Goal: Information Seeking & Learning: Understand process/instructions

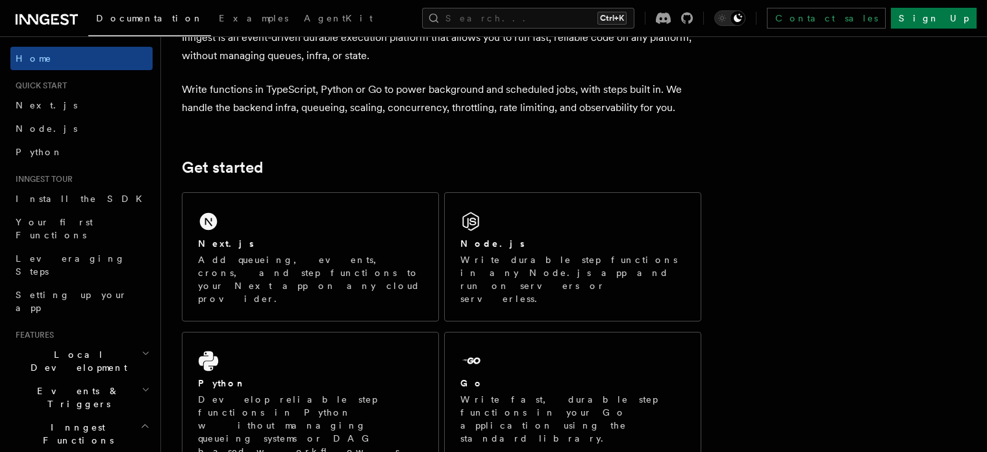
scroll to position [65, 0]
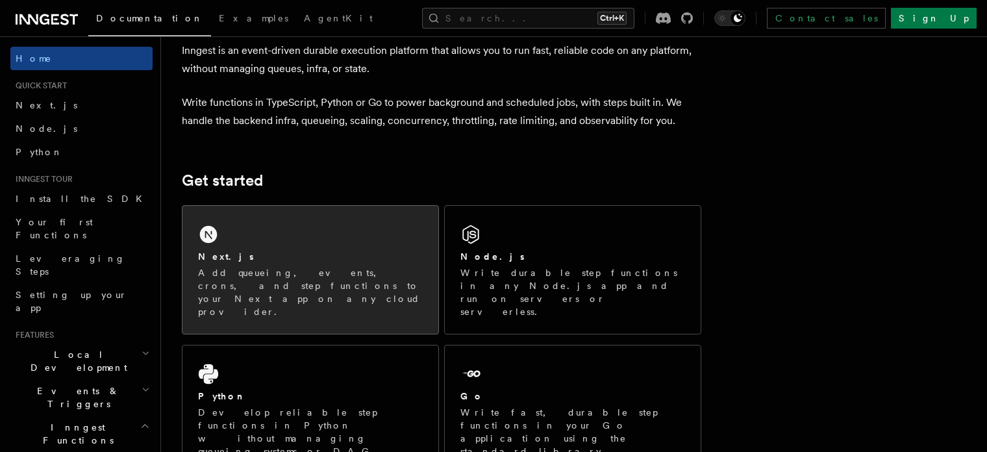
click at [298, 266] on p "Add queueing, events, crons, and step functions to your Next app on any cloud p…" at bounding box center [310, 292] width 225 height 52
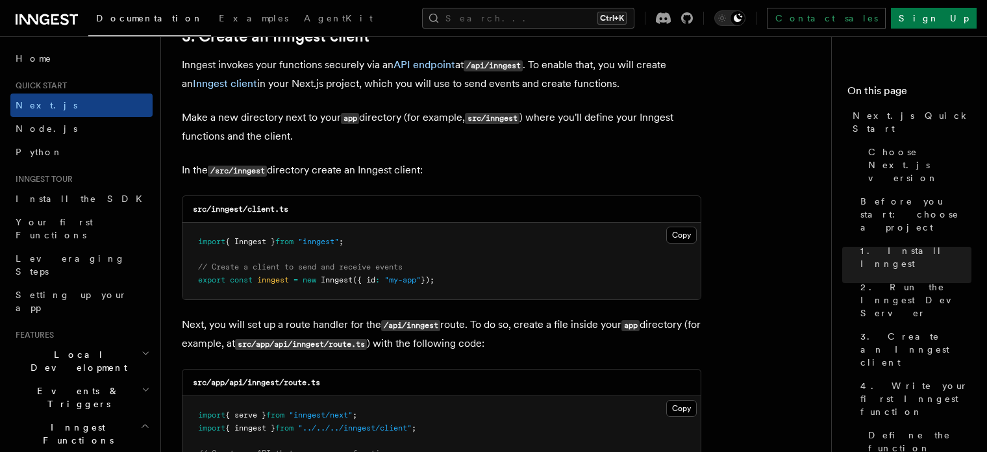
scroll to position [1429, 0]
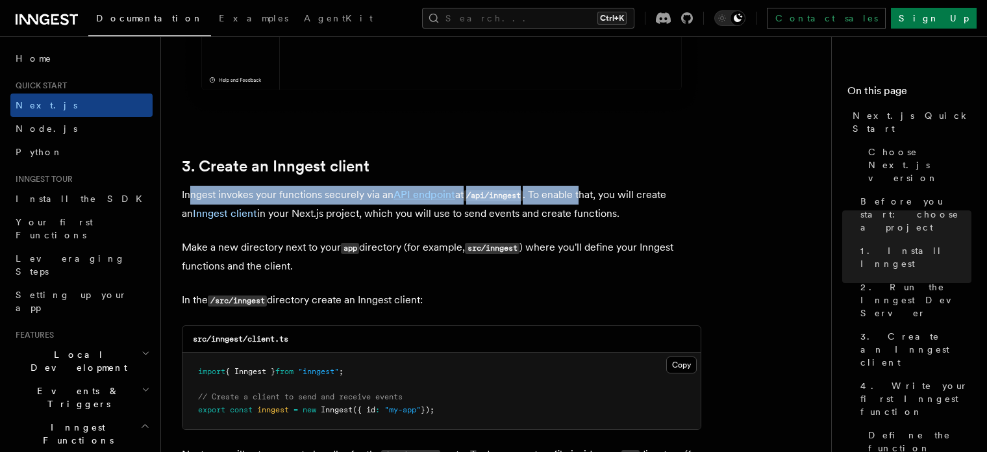
drag, startPoint x: 189, startPoint y: 197, endPoint x: 585, endPoint y: 190, distance: 395.6
click at [585, 190] on p "Inngest invokes your functions securely via an API endpoint at /api/inngest . T…" at bounding box center [442, 204] width 520 height 37
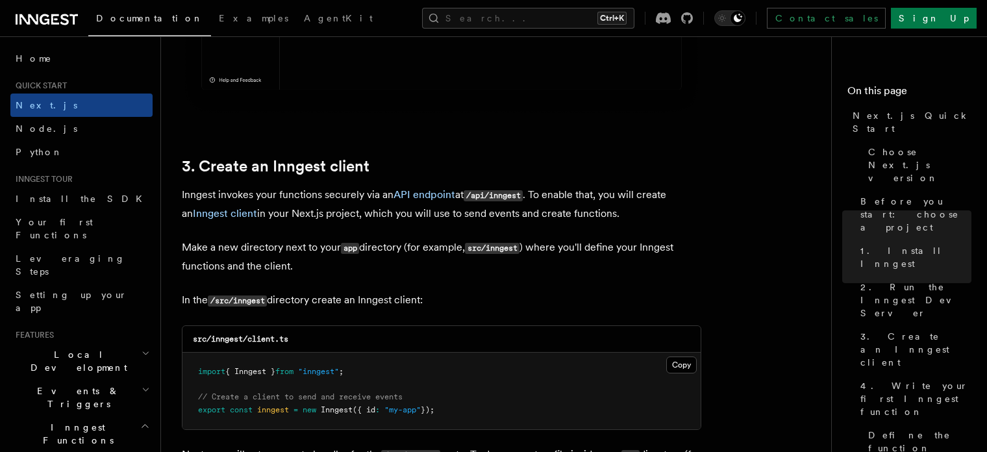
click at [597, 207] on p "Inngest invokes your functions securely via an API endpoint at /api/inngest . T…" at bounding box center [442, 204] width 520 height 37
click at [355, 169] on link "3. Create an Inngest client" at bounding box center [276, 166] width 188 height 18
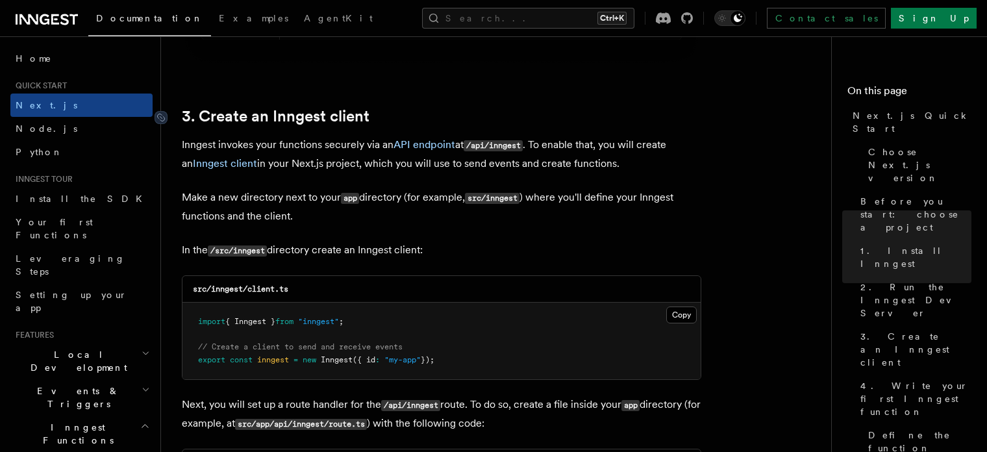
scroll to position [1523, 0]
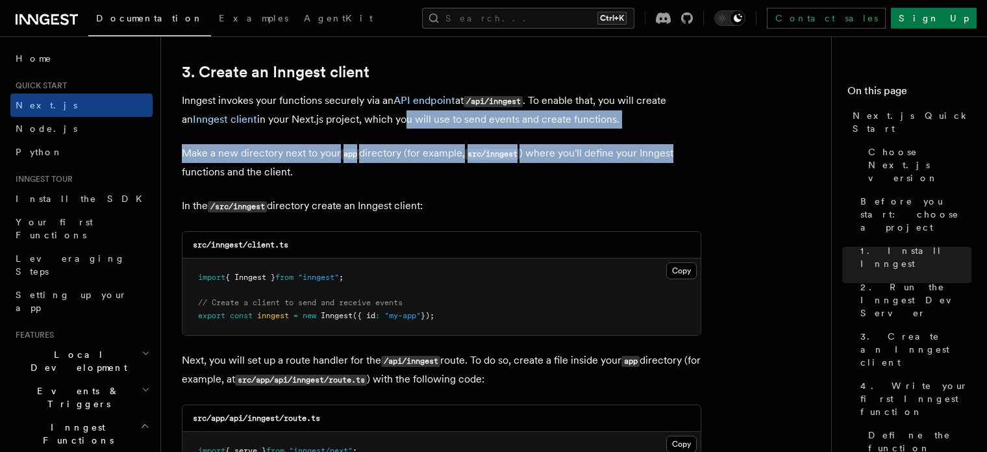
drag, startPoint x: 670, startPoint y: 151, endPoint x: 390, endPoint y: 121, distance: 280.9
click at [390, 121] on p "Inngest invokes your functions securely via an API endpoint at /api/inngest . T…" at bounding box center [442, 110] width 520 height 37
drag, startPoint x: 383, startPoint y: 121, endPoint x: 707, endPoint y: 153, distance: 325.7
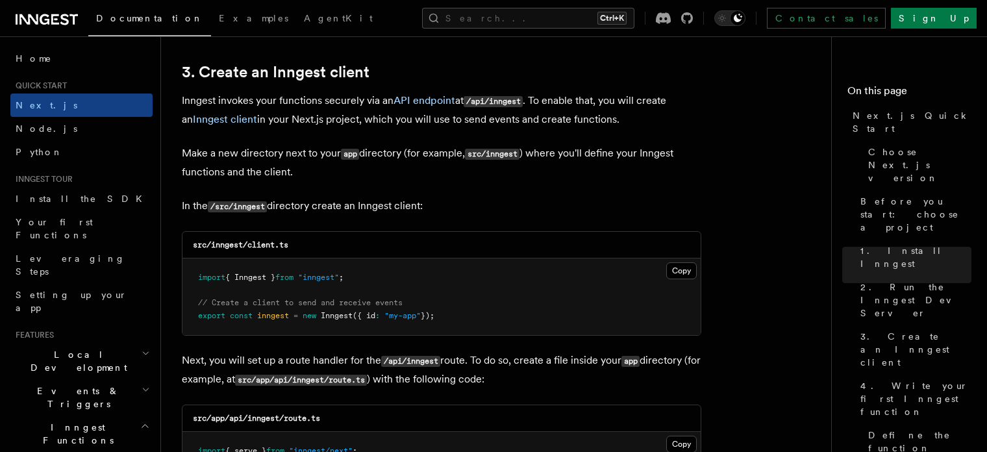
drag, startPoint x: 270, startPoint y: 204, endPoint x: 444, endPoint y: 201, distance: 174.7
click at [441, 202] on p "In the /src/inngest directory create an Inngest client:" at bounding box center [442, 206] width 520 height 19
click at [449, 201] on p "In the /src/inngest directory create an Inngest client:" at bounding box center [442, 206] width 520 height 19
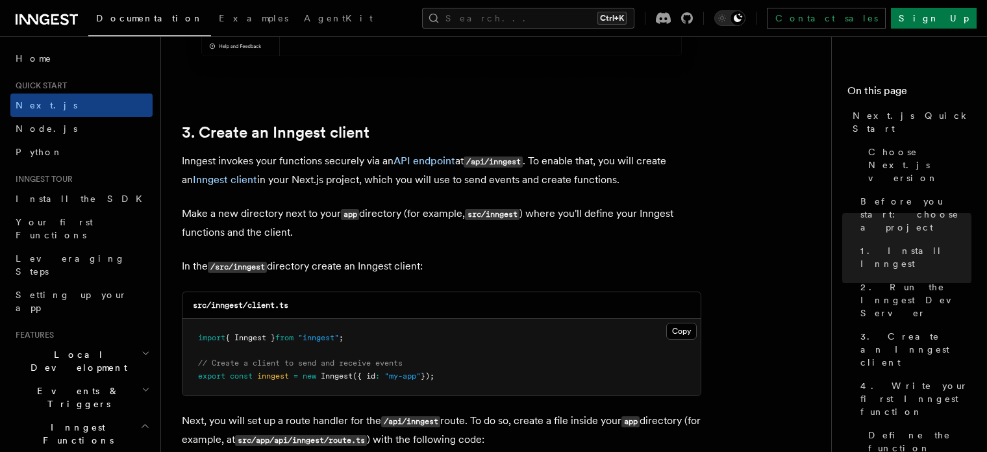
scroll to position [1588, 0]
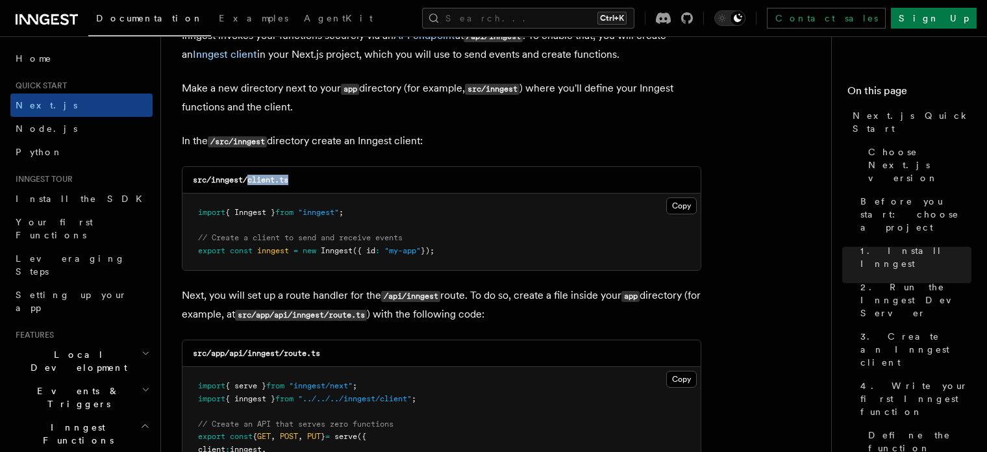
drag, startPoint x: 249, startPoint y: 179, endPoint x: 297, endPoint y: 175, distance: 48.2
click at [297, 175] on div "src/inngest/client.ts" at bounding box center [441, 180] width 518 height 27
copy code "client.ts"
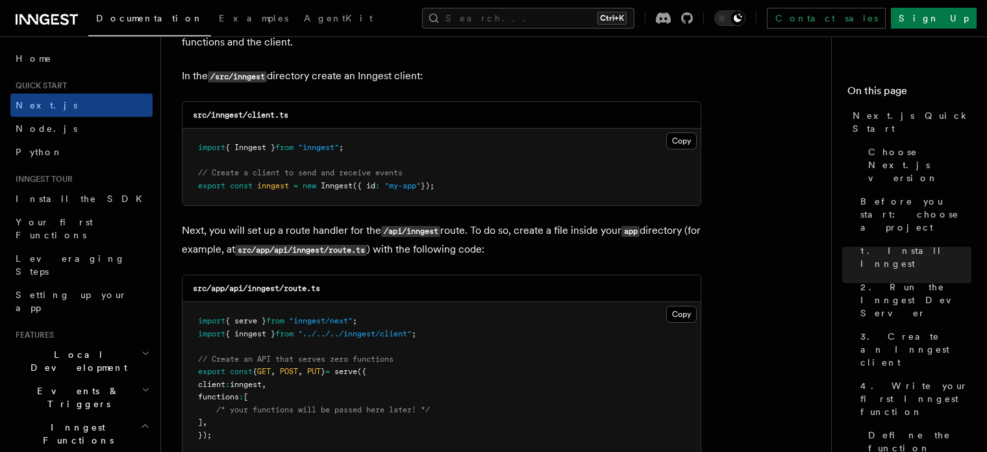
click at [214, 113] on code "src/inngest/client.ts" at bounding box center [240, 114] width 95 height 9
drag, startPoint x: 212, startPoint y: 113, endPoint x: 311, endPoint y: 115, distance: 98.7
click at [311, 115] on div "src/inngest/client.ts" at bounding box center [441, 115] width 518 height 27
copy code "inngest/client.ts"
click at [687, 141] on button "Copy Copied" at bounding box center [681, 140] width 31 height 17
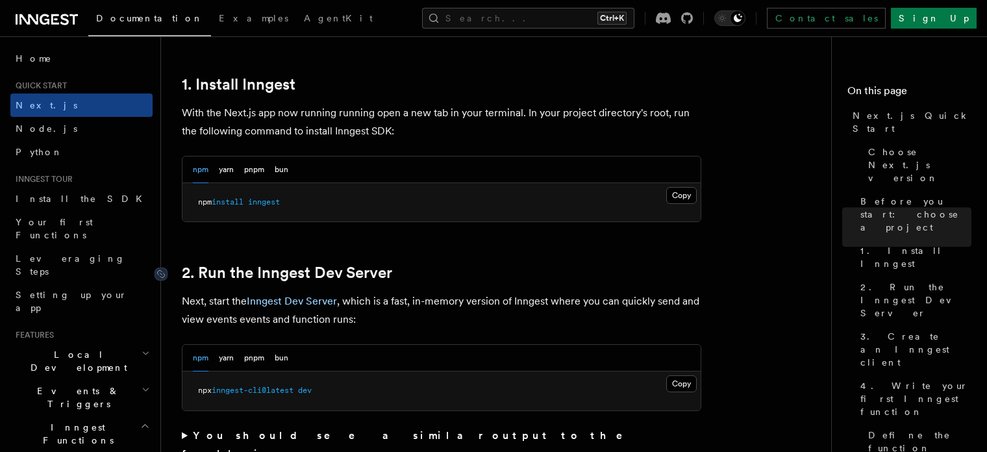
scroll to position [679, 0]
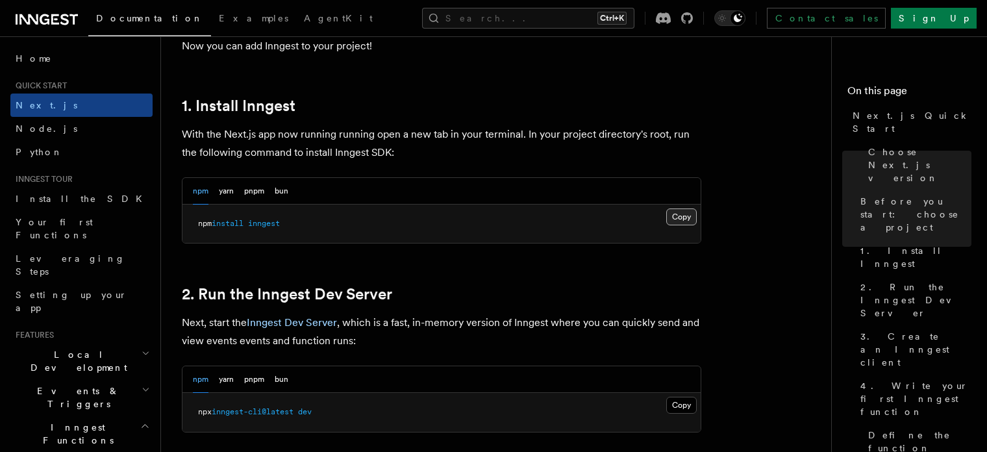
click at [688, 211] on button "Copy Copied" at bounding box center [681, 216] width 31 height 17
